Goal: Task Accomplishment & Management: Manage account settings

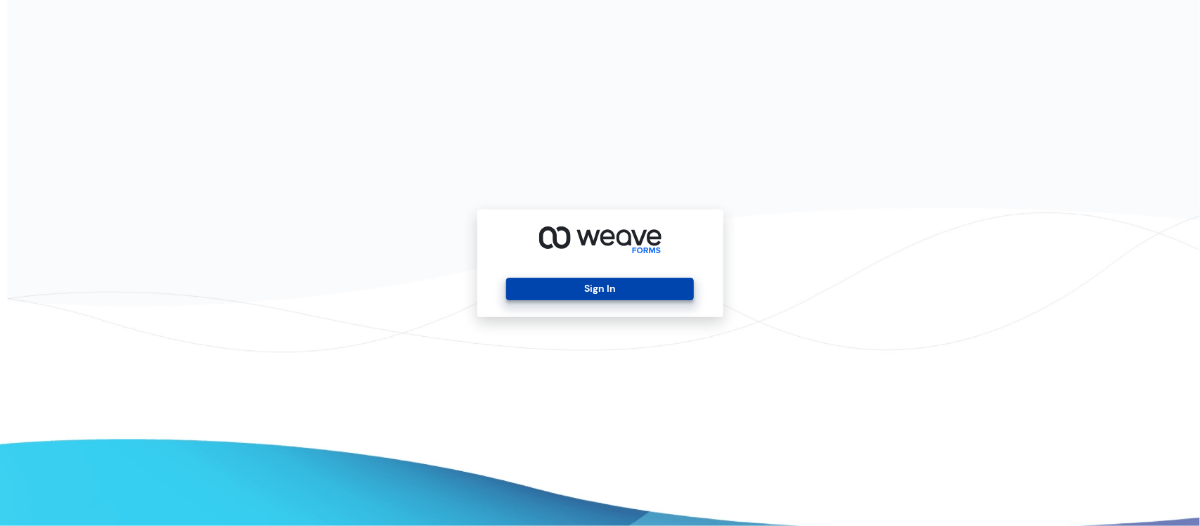
click at [597, 298] on button "Sign In" at bounding box center [600, 289] width 188 height 22
